Goal: Transaction & Acquisition: Purchase product/service

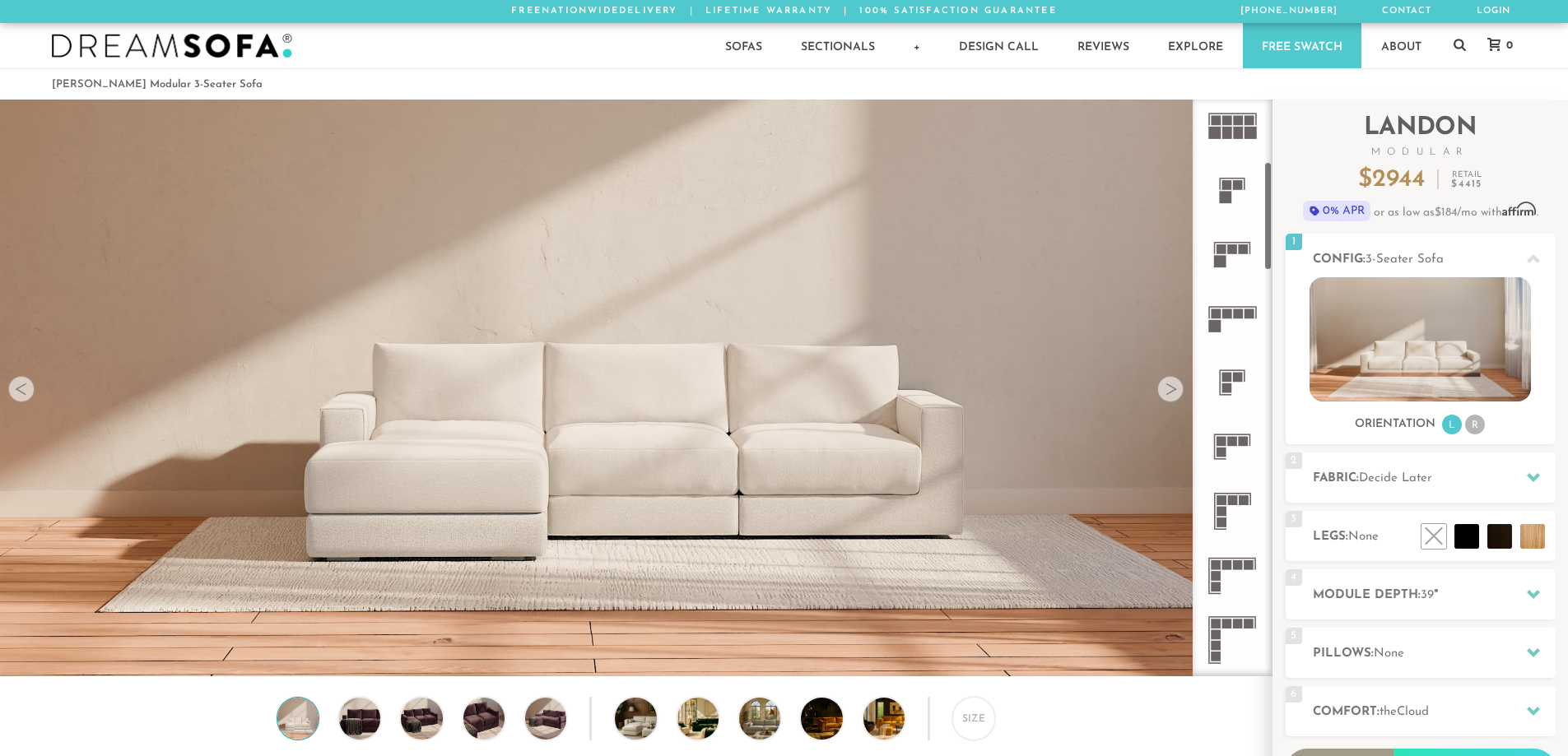
scroll to position [329, 0]
click at [1224, 573] on icon at bounding box center [1232, 576] width 65 height 65
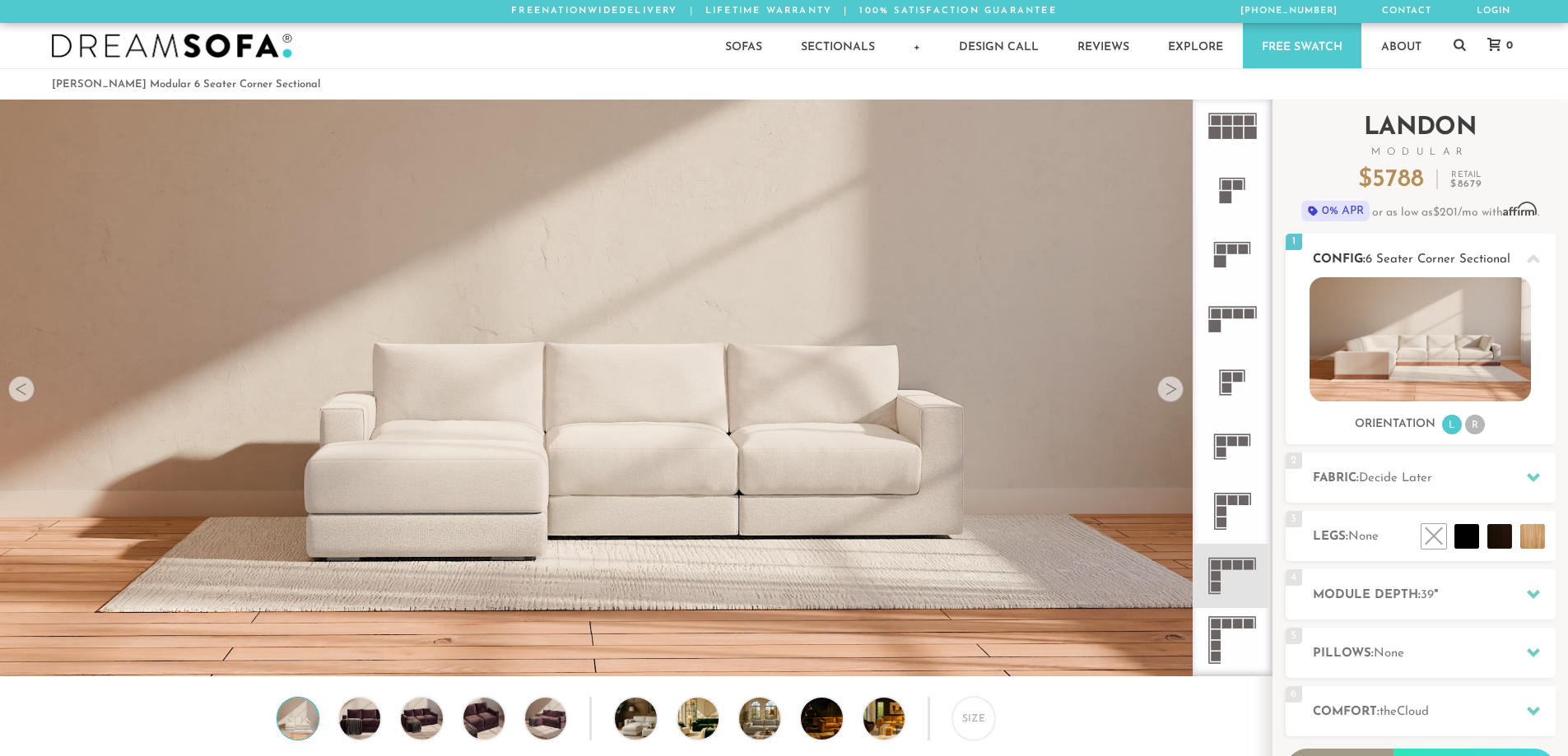
click at [1477, 432] on li "R" at bounding box center [1474, 424] width 19 height 19
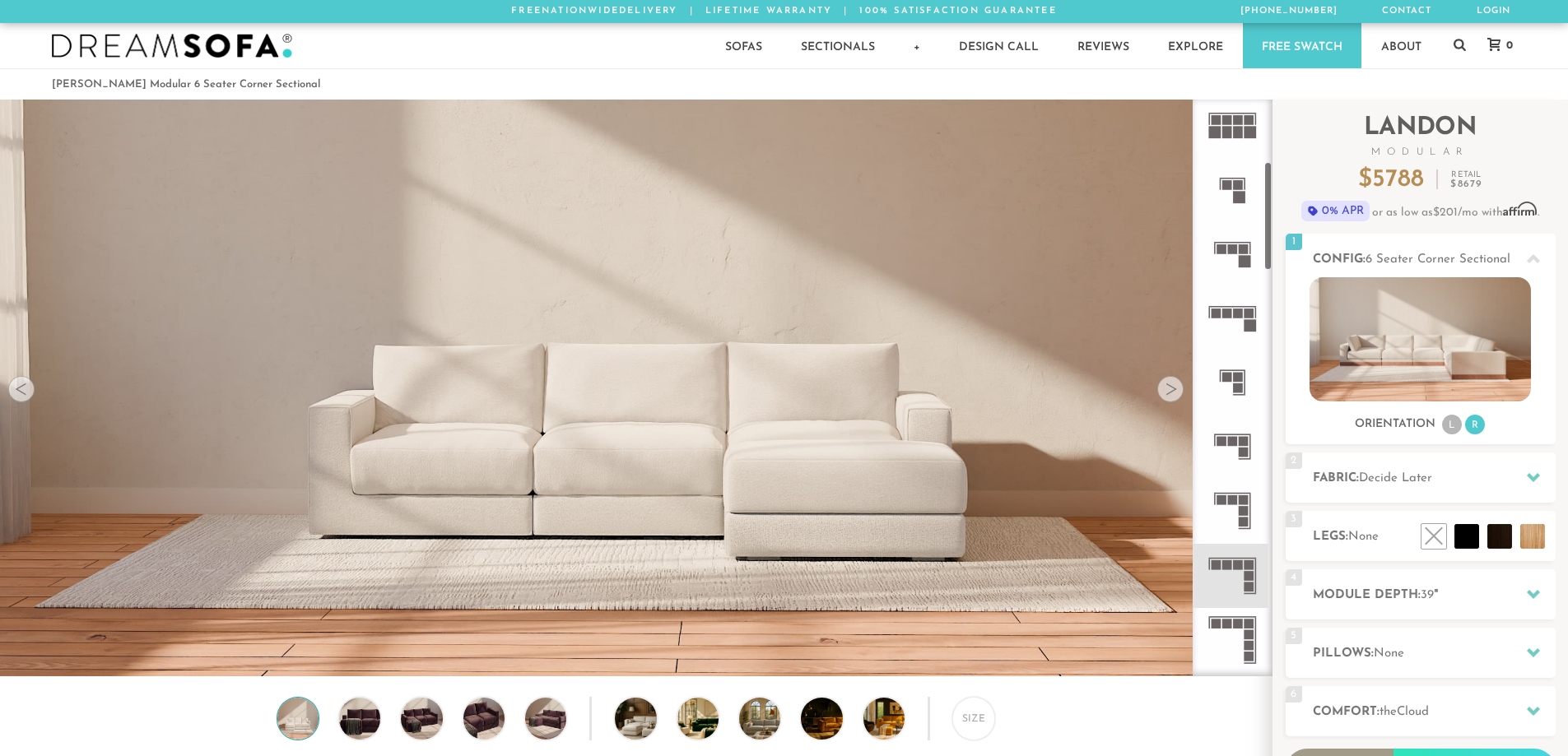
click at [1171, 388] on div at bounding box center [1170, 389] width 27 height 27
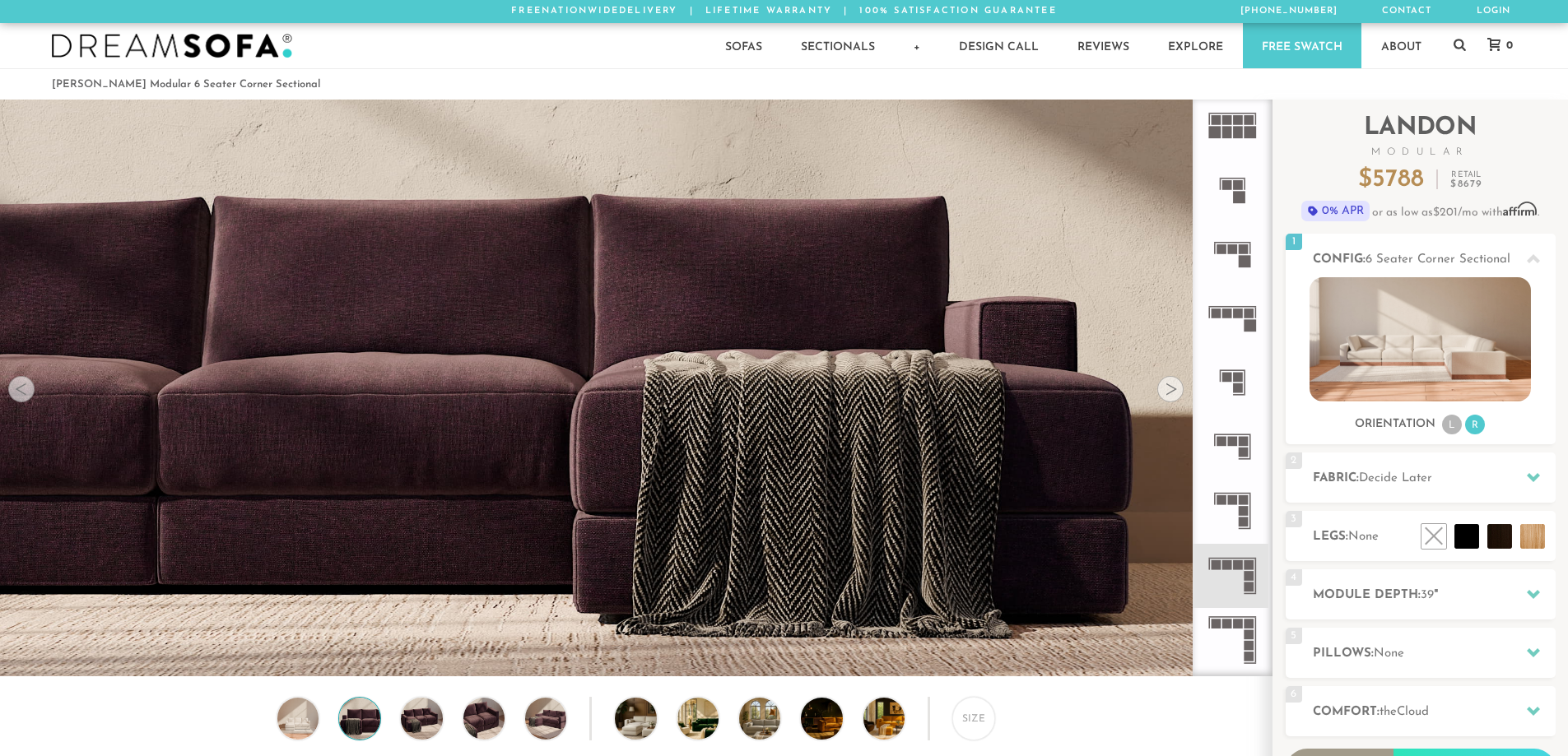
click at [1171, 388] on div at bounding box center [1170, 389] width 27 height 27
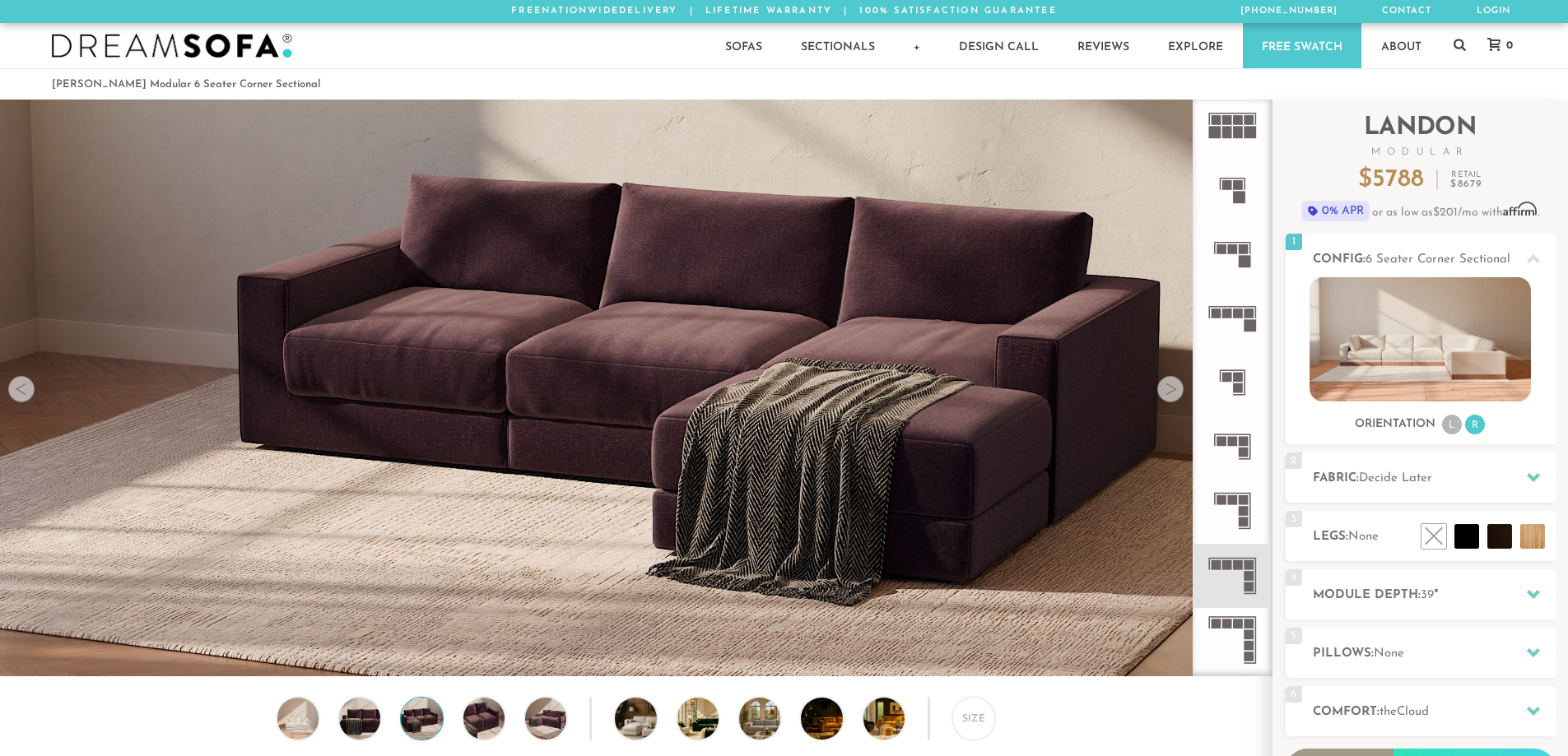
click at [1171, 388] on div at bounding box center [1170, 389] width 27 height 27
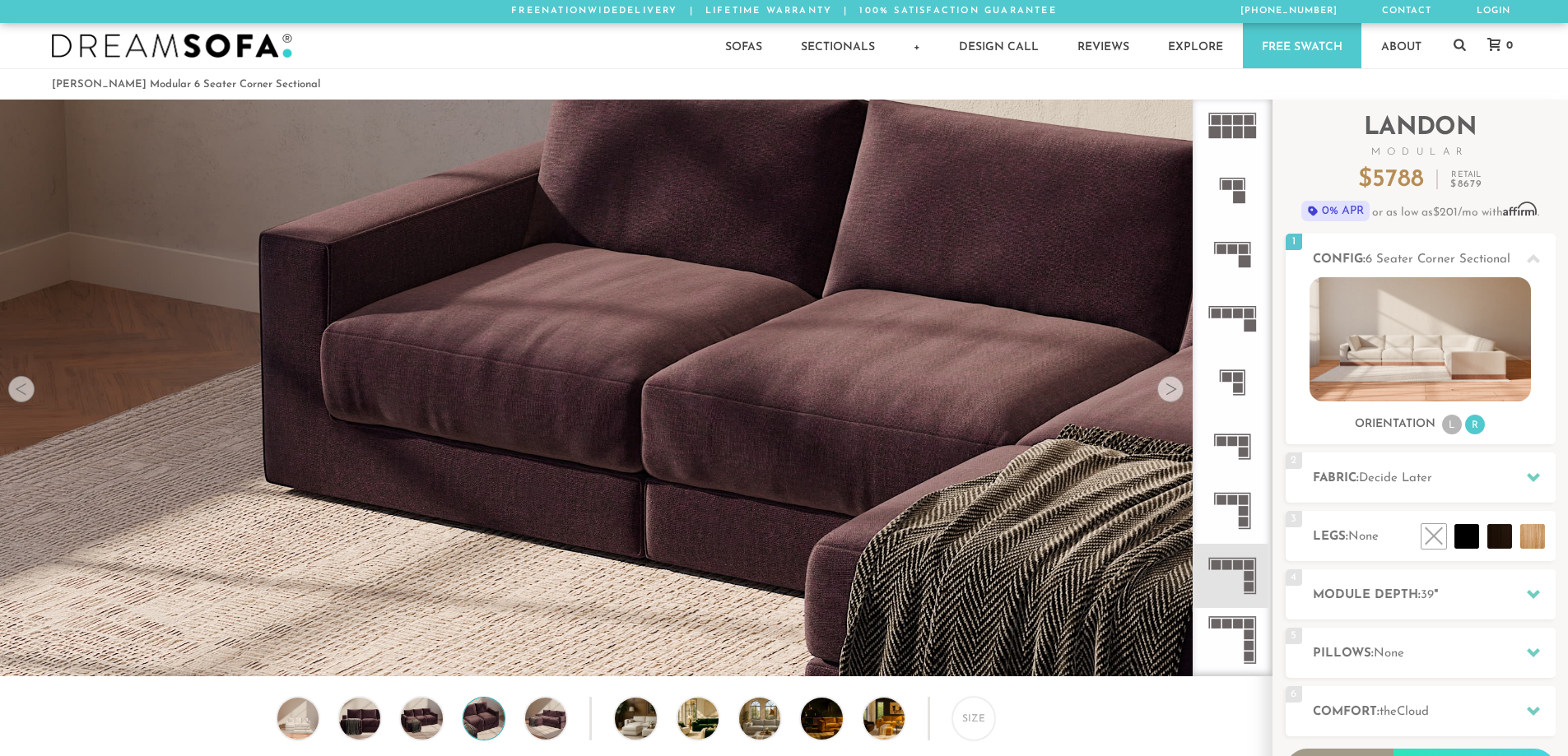
click at [1171, 388] on div at bounding box center [1170, 389] width 27 height 27
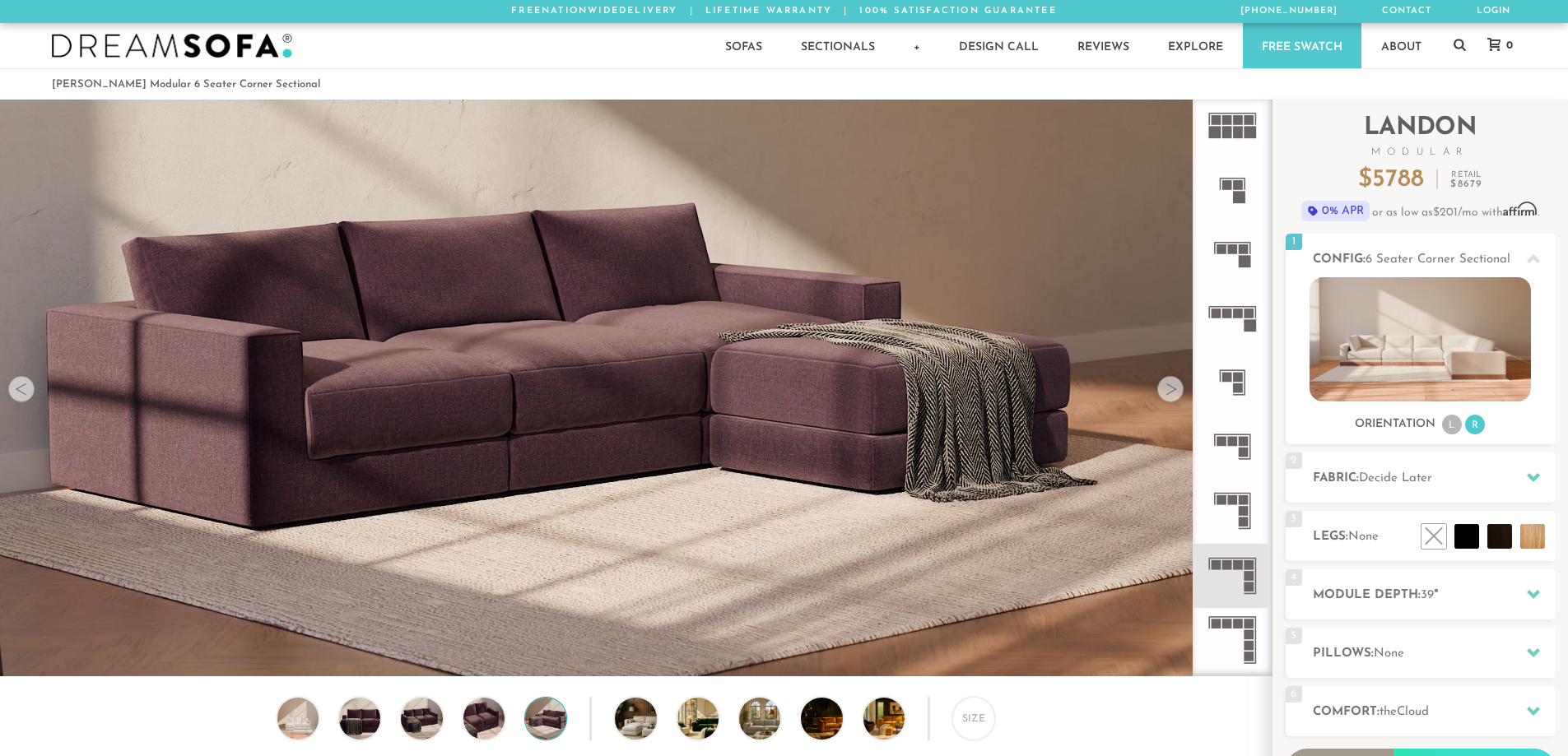
click at [1171, 388] on div at bounding box center [1170, 389] width 27 height 27
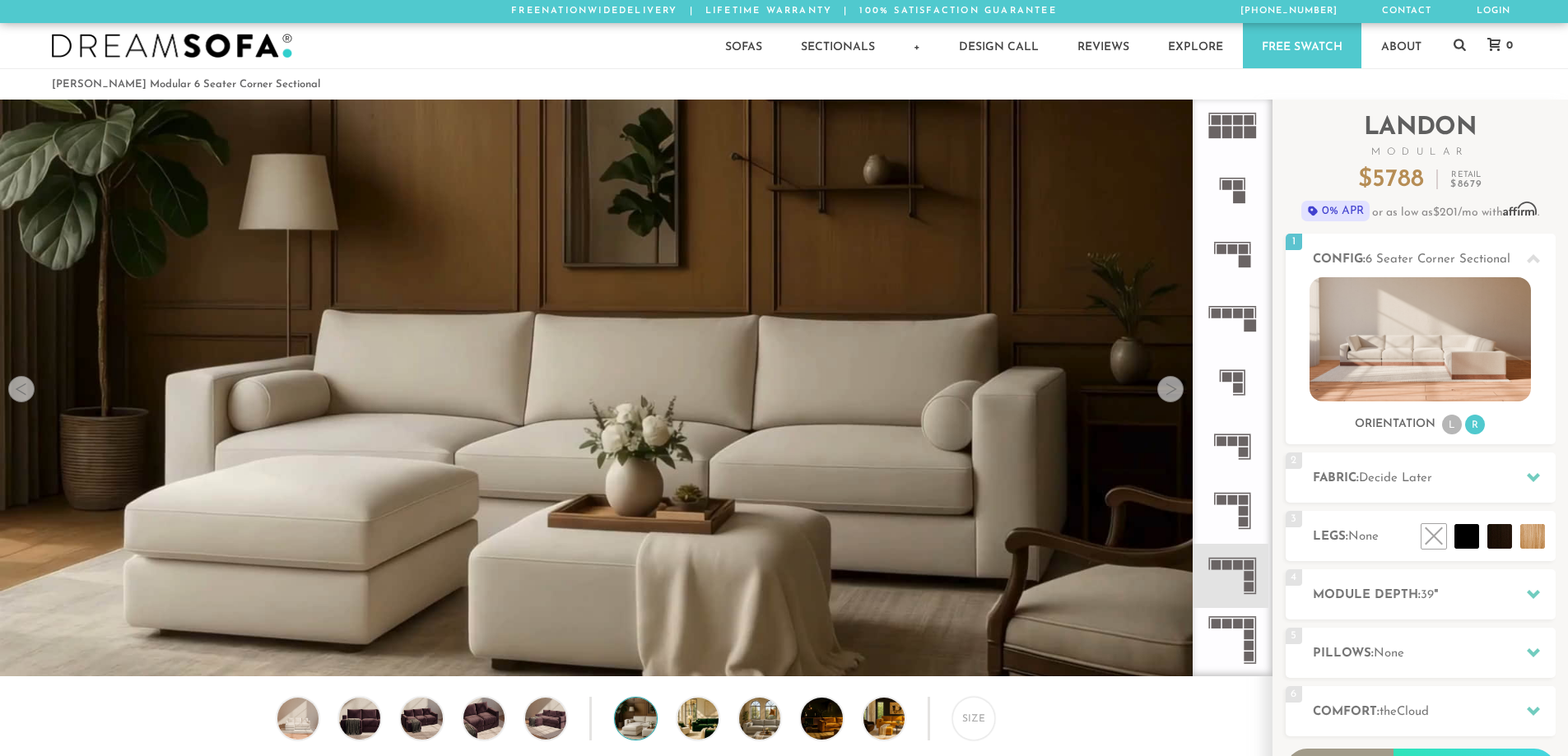
click at [1171, 388] on div at bounding box center [1170, 389] width 27 height 27
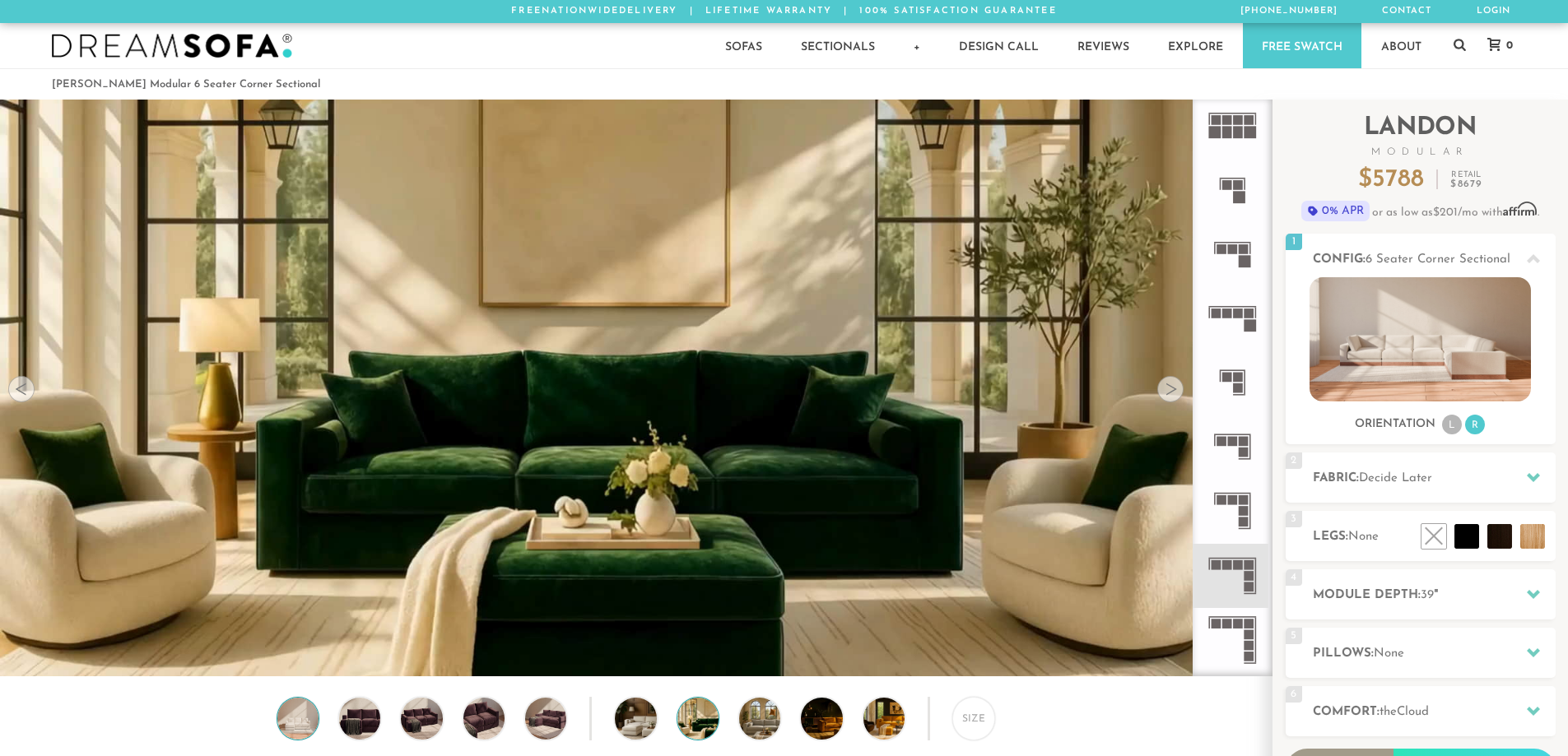
click at [298, 721] on img at bounding box center [298, 718] width 50 height 41
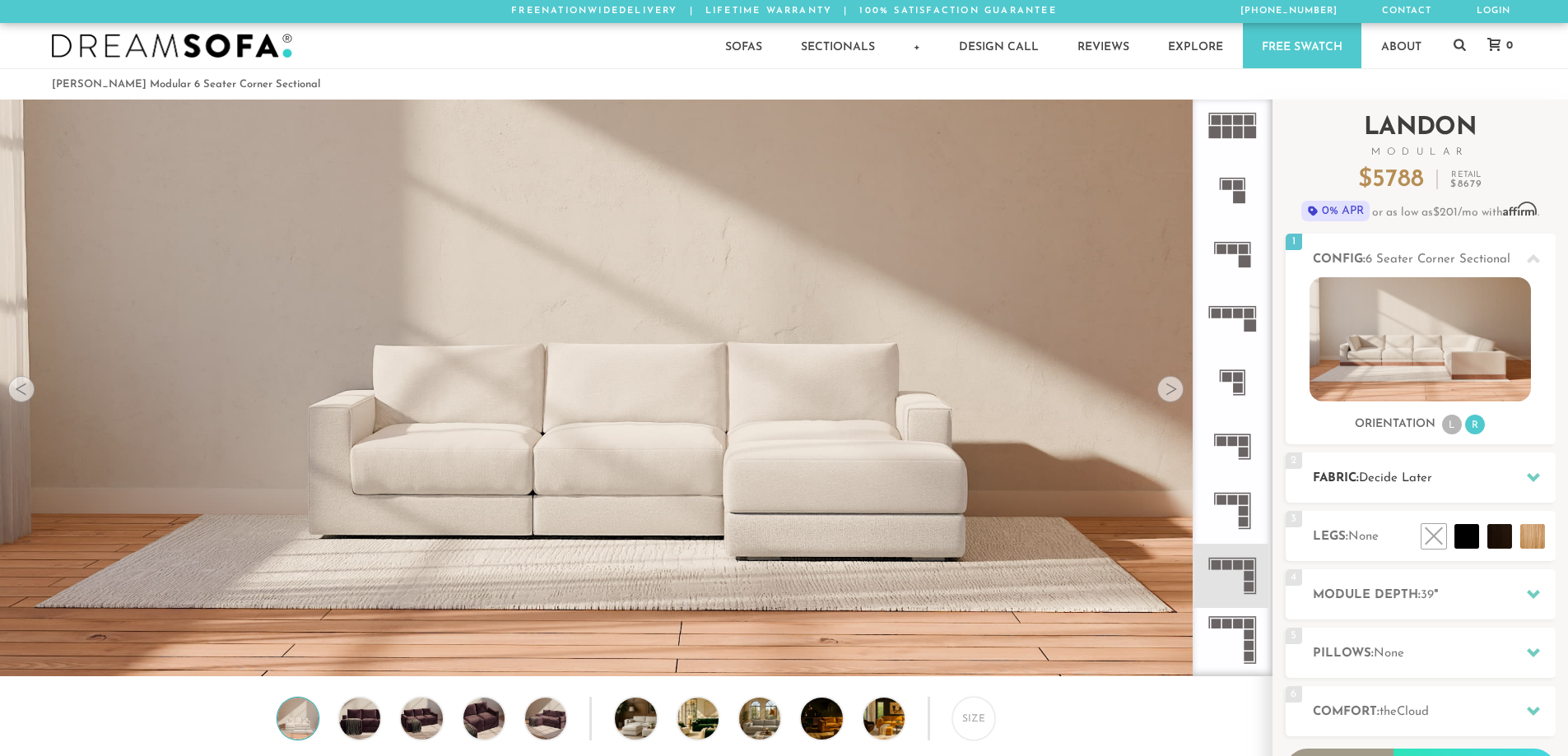
click at [1471, 473] on h2 "Fabric: Decide Later" at bounding box center [1433, 478] width 243 height 19
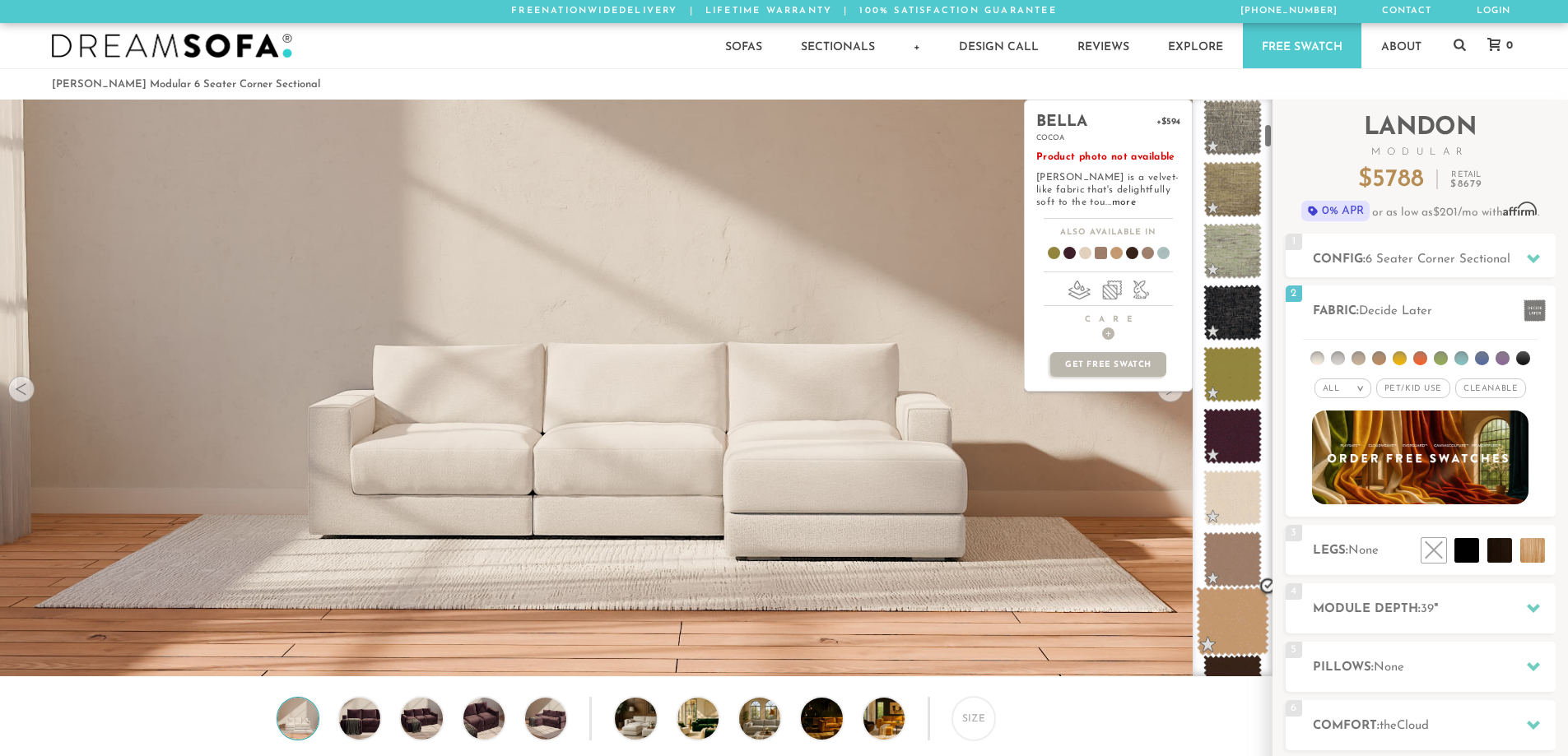
scroll to position [576, 0]
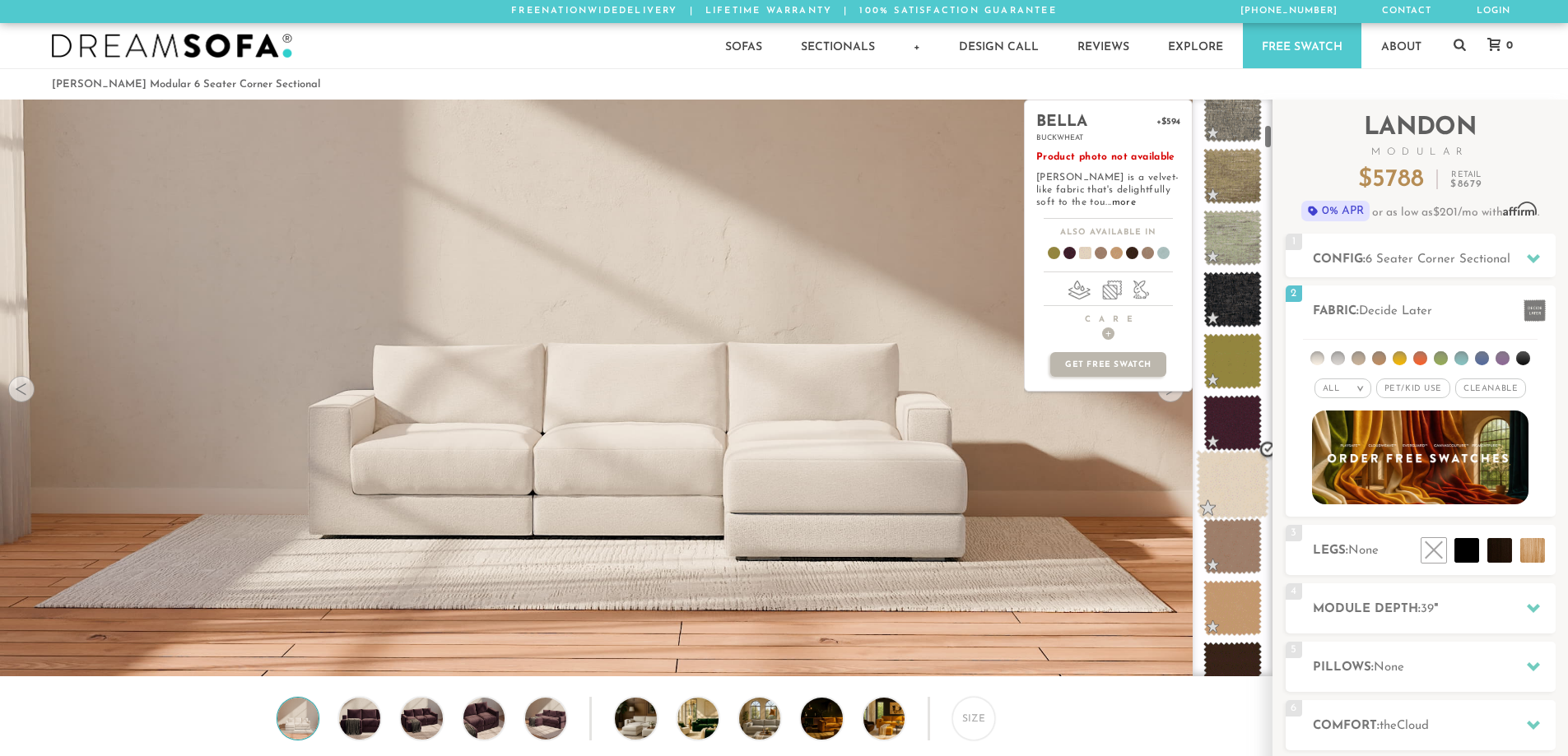
click at [1219, 487] on span at bounding box center [1231, 485] width 73 height 70
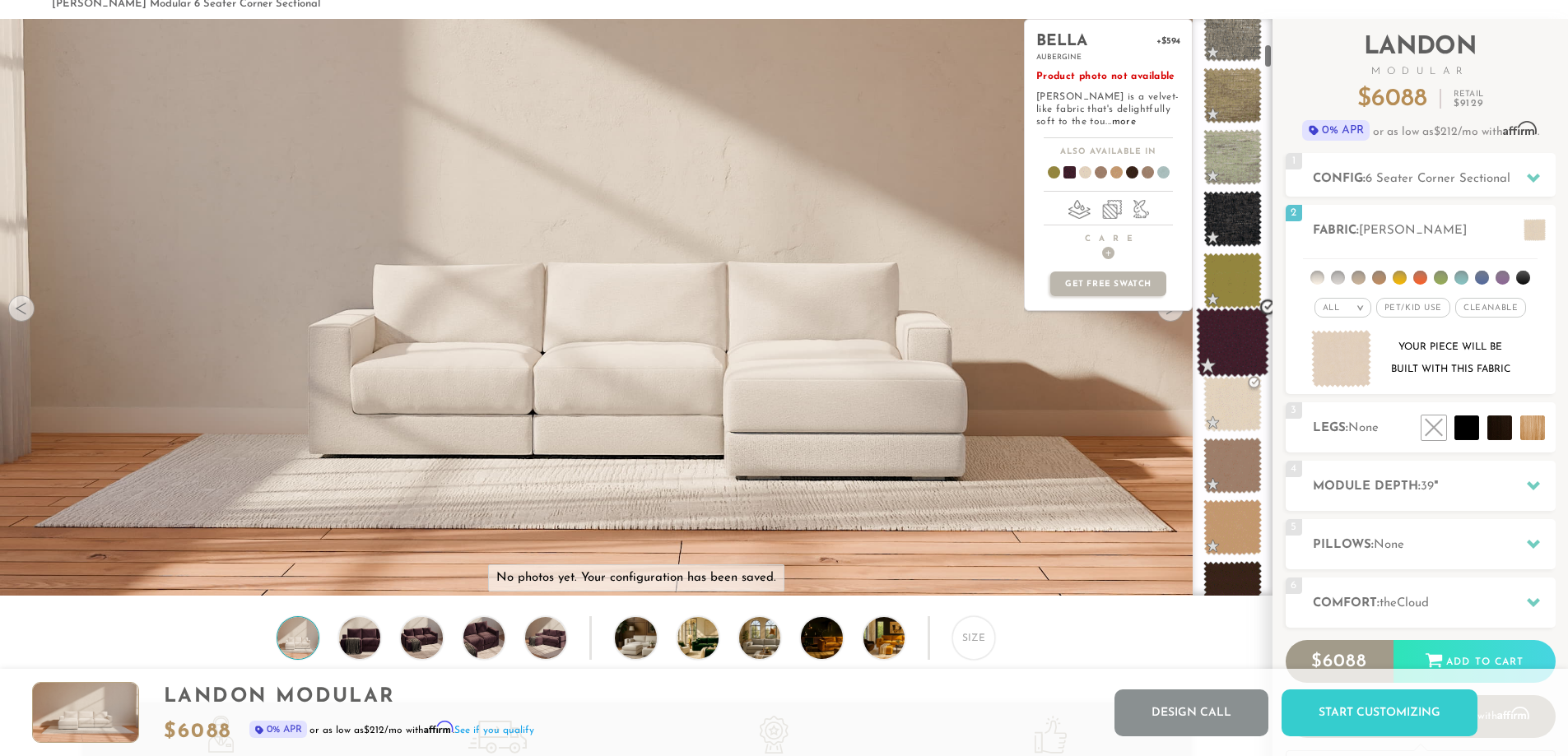
scroll to position [0, 0]
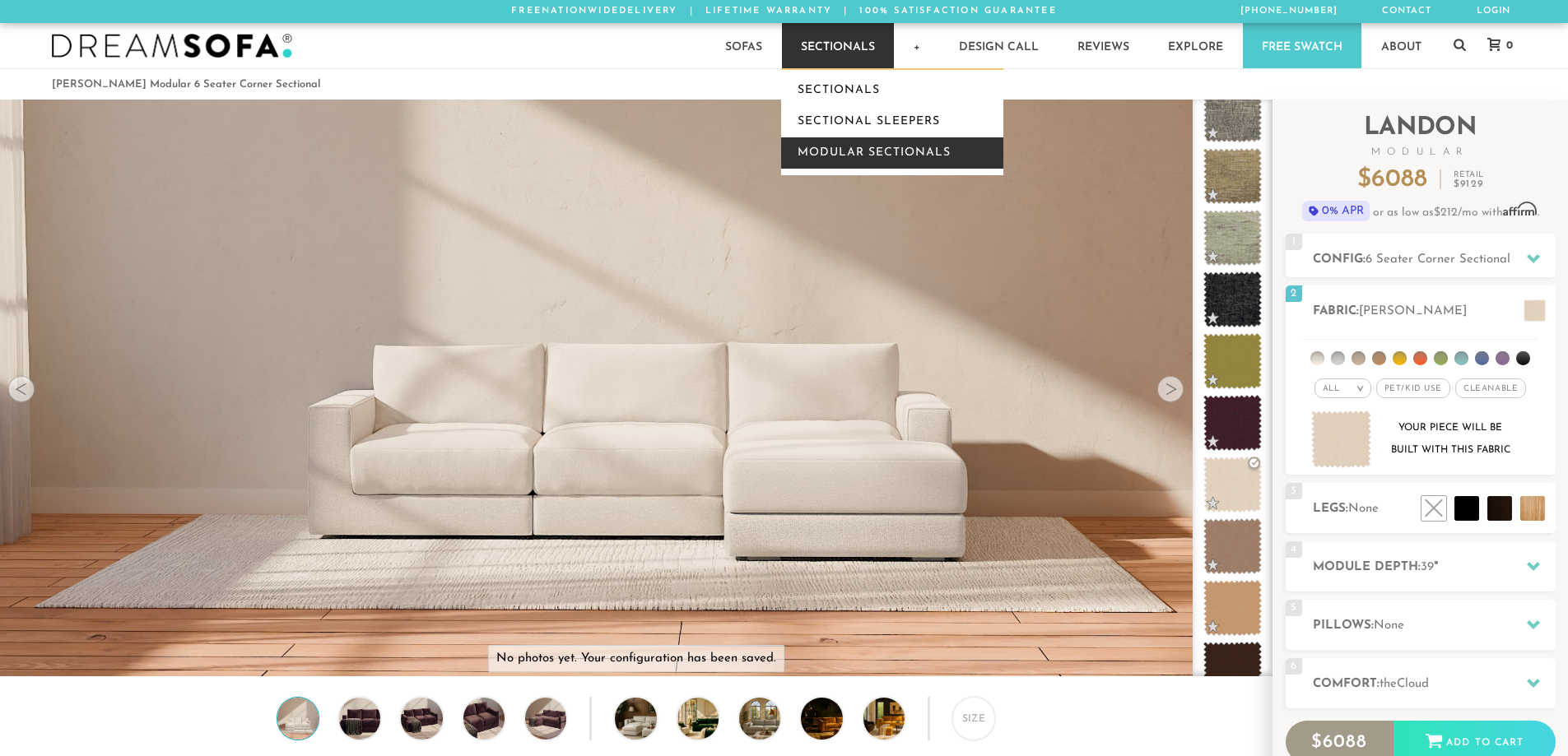
click at [851, 151] on link "Modular Sectionals" at bounding box center [892, 153] width 222 height 31
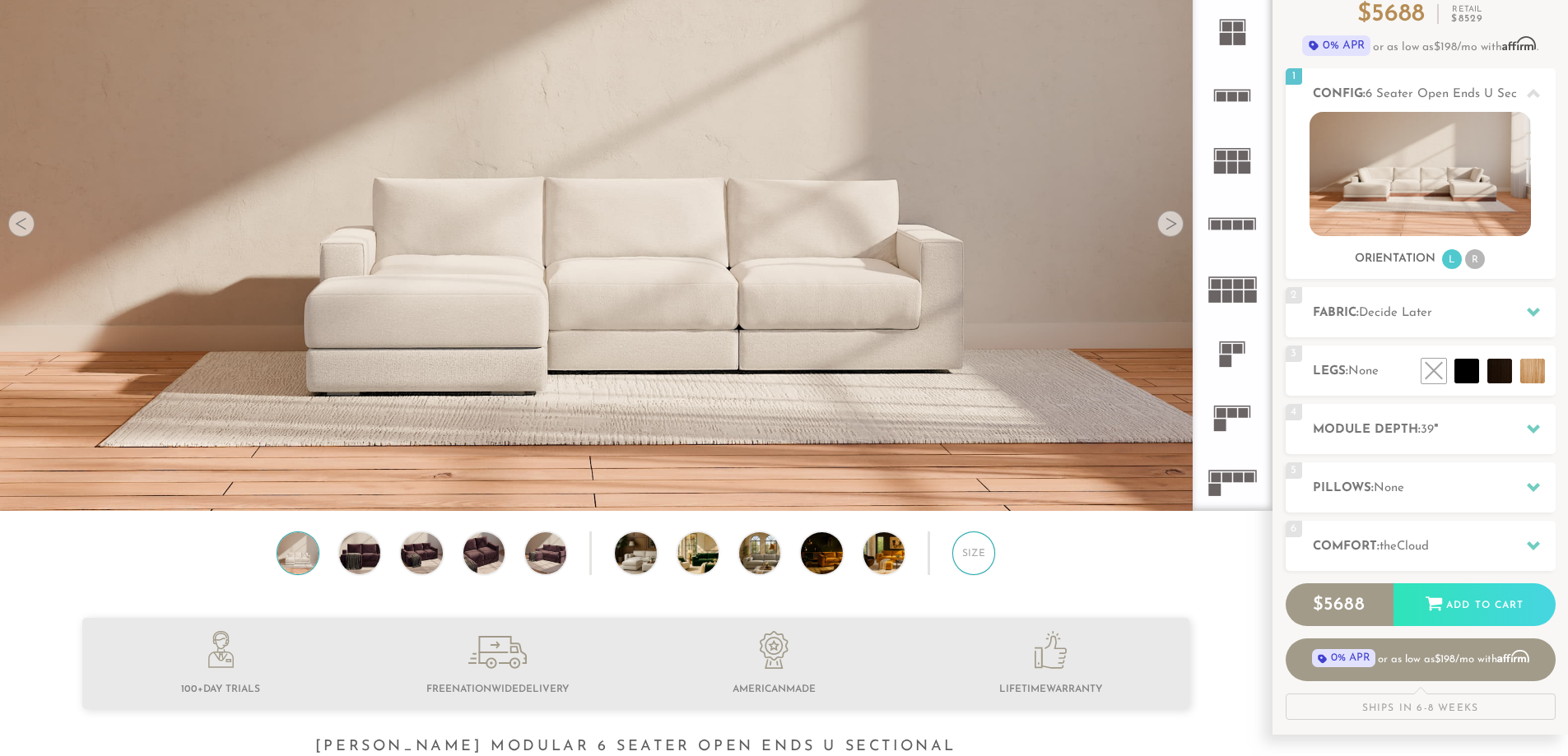
click at [992, 563] on div "Size" at bounding box center [973, 552] width 42 height 42
